Goal: Manage account settings

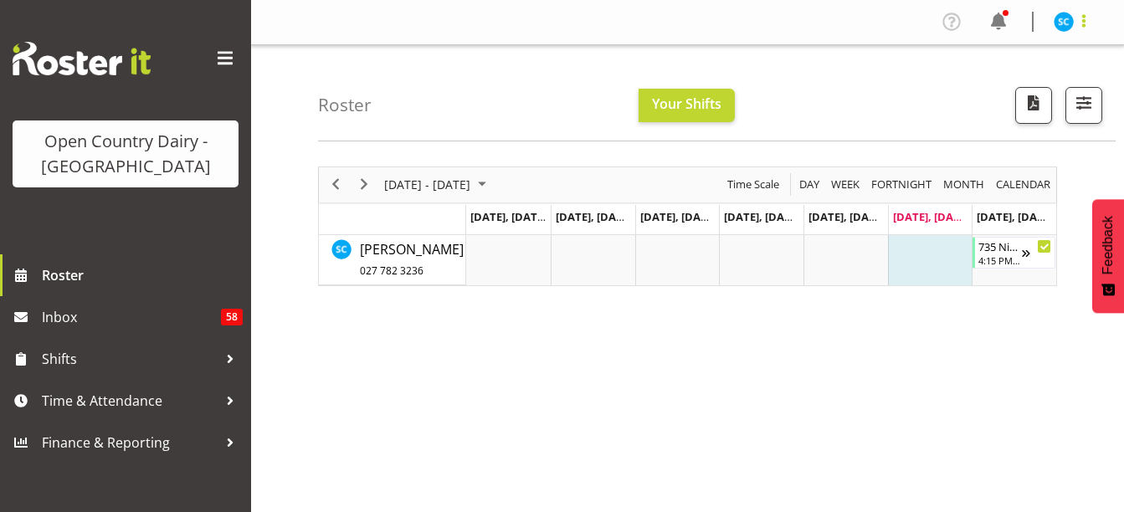
click at [1088, 21] on span at bounding box center [1084, 21] width 20 height 20
click at [1002, 51] on link "Profile" at bounding box center [1013, 58] width 161 height 30
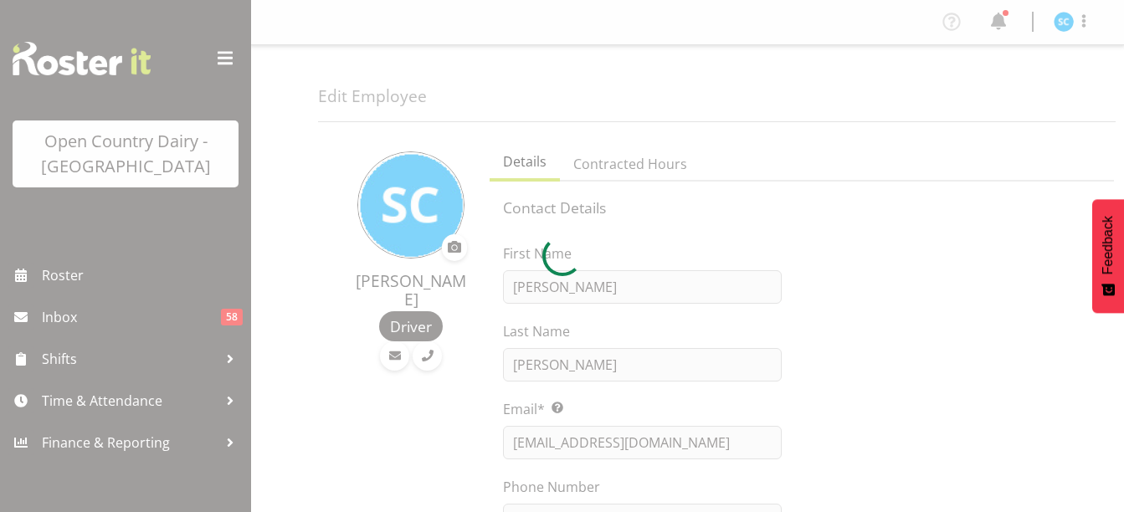
select select "TimelineWeek"
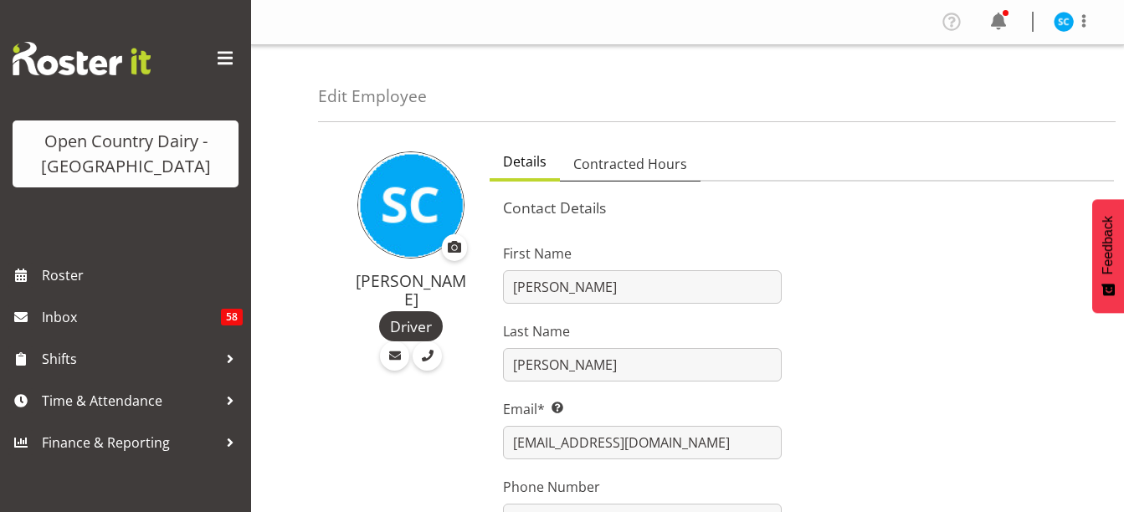
click at [654, 167] on span "Contracted Hours" at bounding box center [630, 164] width 114 height 20
